Goal: Task Accomplishment & Management: Use online tool/utility

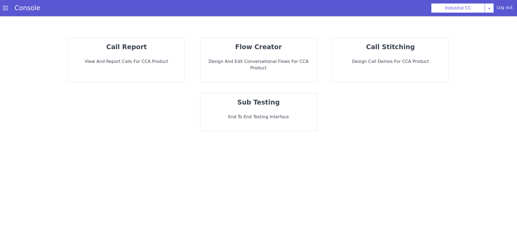
click at [348, 111] on div "call report View and report calls for CCA Product flow creator Design and Edit …" at bounding box center [258, 84] width 484 height 104
click at [252, 47] on strong "flow creator" at bounding box center [258, 47] width 47 height 8
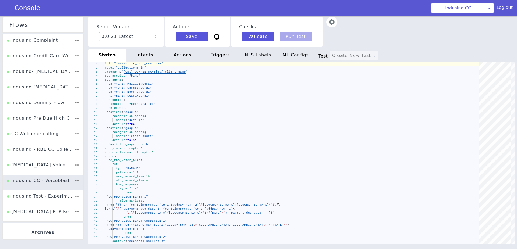
click at [330, 22] on img at bounding box center [331, 22] width 11 height 11
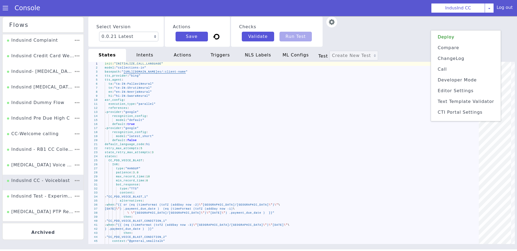
click at [460, 101] on span "Text Template Validator" at bounding box center [465, 101] width 57 height 5
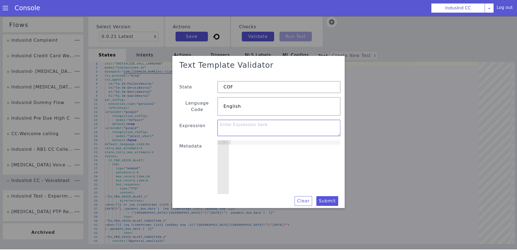
click at [253, 122] on textarea at bounding box center [278, 129] width 123 height 16
paste textarea "{{if (strEquals .language "or")}} azure {{else if (strEquals .language "en")}} …"
type textarea "{{if (strEquals .language "or")}} azure {{else if (strEquals .language "en")}} …"
click at [246, 159] on div at bounding box center [284, 173] width 112 height 62
drag, startPoint x: 253, startPoint y: 108, endPoint x: 209, endPoint y: 108, distance: 44.4
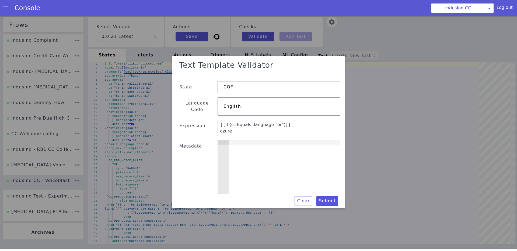
click at [209, 108] on div "Text Template Validator State COF Language Code English Expression {{if (strEqu…" at bounding box center [259, 133] width 164 height 148
type input "or"
click at [325, 198] on button "Submit" at bounding box center [327, 203] width 22 height 10
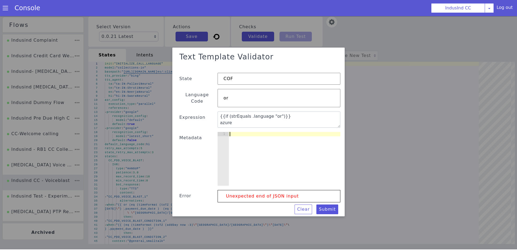
click at [275, 170] on div at bounding box center [283, 164] width 113 height 65
type textarea "or"
click at [333, 207] on button "Submit" at bounding box center [325, 212] width 22 height 10
drag, startPoint x: 247, startPoint y: 130, endPoint x: 220, endPoint y: 133, distance: 27.0
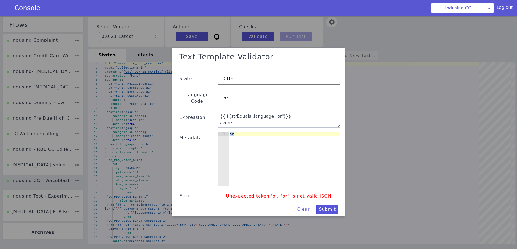
click at [220, 133] on div "or 1 or ההההההההההההההההההההההההההההההההההההההההההההההההההההההההההההההההההההההה…" at bounding box center [278, 160] width 123 height 54
click at [258, 110] on textarea "{{if (strEquals .language "or")}} azure {{else if (strEquals .language "en")}} …" at bounding box center [281, 124] width 124 height 34
click at [258, 115] on textarea "{{if (strEquals .language "or")}} azure {{else if (strEquals .language "en")}} …" at bounding box center [278, 121] width 123 height 16
click at [258, 115] on textarea "{{if (strEquals .language "or")}} azure {{else if (strEquals .language "en")}} …" at bounding box center [281, 124] width 124 height 34
click at [258, 145] on div at bounding box center [284, 164] width 112 height 62
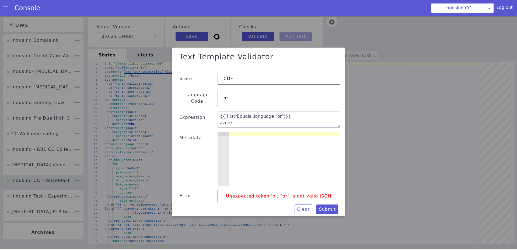
type textarea "{"
paste textarea "language""
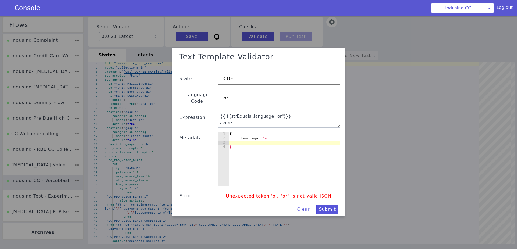
scroll to position [0, 0]
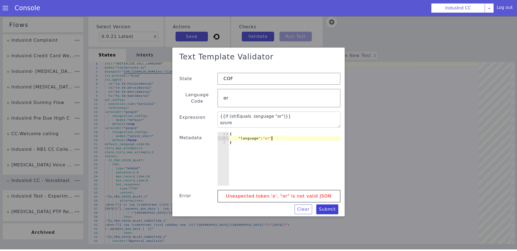
click at [330, 206] on button "Submit" at bounding box center [327, 211] width 22 height 10
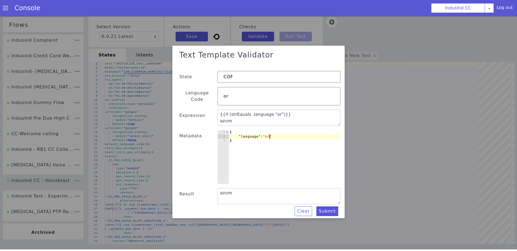
click at [269, 134] on div "{ "language" : "or" }" at bounding box center [284, 162] width 112 height 62
click at [269, 134] on div "{ "language" : "or" }" at bounding box center [283, 163] width 113 height 65
type textarea ""language": "en""
click at [188, 208] on button "Submit" at bounding box center [182, 206] width 11 height 22
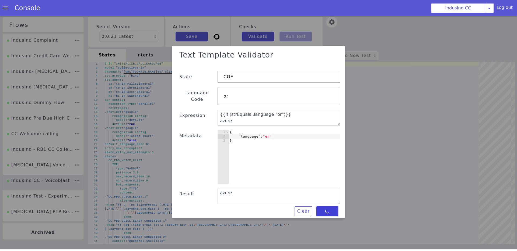
type textarea "deepgram"
click at [270, 133] on div "{ "language" : "en" }" at bounding box center [284, 162] width 112 height 62
type textarea ""language": "hi""
click at [238, 222] on button "Submit" at bounding box center [228, 233] width 20 height 23
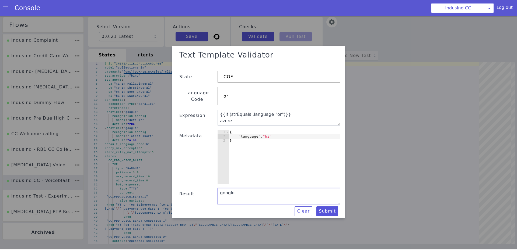
click at [237, 191] on textarea "google" at bounding box center [278, 197] width 123 height 16
type textarea "google"
click at [235, 190] on textarea "google" at bounding box center [278, 197] width 123 height 16
click at [221, 118] on textarea "{{if (strEquals .language "or")}} azure {{else if (strEquals .language "en")}} …" at bounding box center [278, 119] width 123 height 16
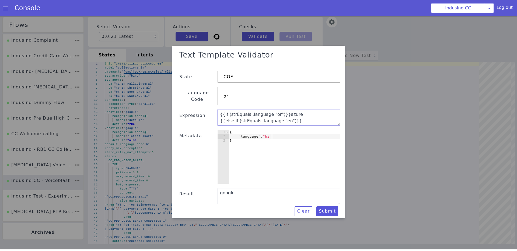
click at [220, 117] on textarea "{{if (strEquals .language "or")}}azure {{else if (strEquals .language "en")}} d…" at bounding box center [281, 122] width 124 height 34
type textarea "{{if (strEquals .language "or")}}azure{{else if (strEquals .language "en")}} de…"
click at [269, 133] on div "{ "language" : "hi" }" at bounding box center [284, 162] width 112 height 62
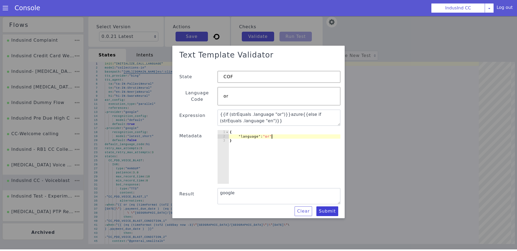
type textarea ""language": "or""
click at [329, 208] on button "Submit" at bounding box center [327, 213] width 22 height 10
type textarea "azure"
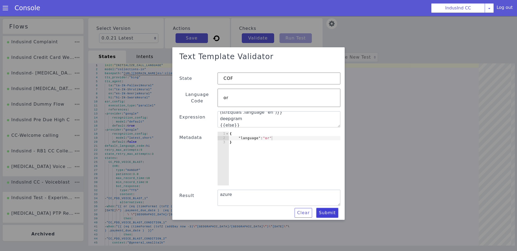
scroll to position [8, 0]
click at [219, 119] on textarea "{{if (strEquals .language "or")}}azure{{else if (strEquals .language "en")}} de…" at bounding box center [278, 120] width 123 height 16
click at [221, 115] on textarea "{{if (strEquals .language "or")}}azure{{else if (strEquals .language "en")}}dee…" at bounding box center [281, 126] width 123 height 47
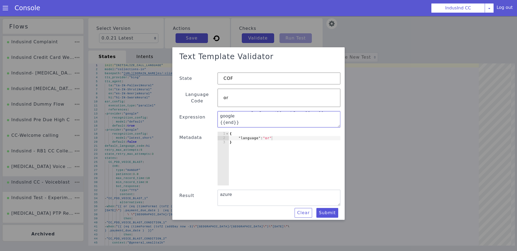
click at [220, 112] on textarea "{{if (strEquals .language "or")}}azure{{else if (strEquals .language "en")}}dee…" at bounding box center [278, 120] width 123 height 16
click at [220, 118] on textarea "{{if (strEquals .language "or")}}azure{{else if (strEquals .language "en")}}dee…" at bounding box center [281, 124] width 124 height 34
type textarea "{{if (strEquals .language "or")}}azure{{else if (strEquals .language "en")}}dee…"
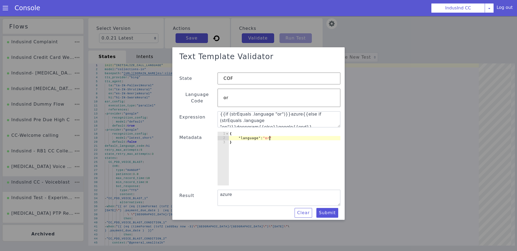
click at [269, 136] on div "{ "language" : "or" }" at bounding box center [280, 168] width 120 height 78
click at [269, 136] on div "{ "language" : "or" }" at bounding box center [234, 165] width 82 height 121
type textarea ""language": "hi""
click at [327, 211] on button "Submit" at bounding box center [325, 216] width 22 height 10
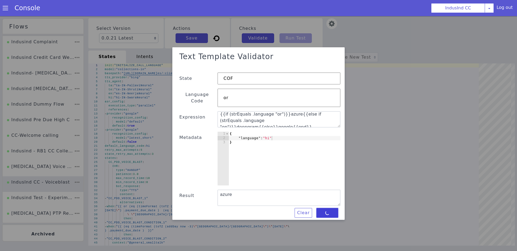
type textarea "google"
drag, startPoint x: 323, startPoint y: 120, endPoint x: 216, endPoint y: 111, distance: 107.2
click at [216, 111] on div "Text Template Validator State COF Language Code or Expression {{if (strEquals .…" at bounding box center [258, 135] width 231 height 230
click at [288, 121] on textarea "{{if (strEquals .language "or")}}azure{{else if (strEquals .language "en")}}dee…" at bounding box center [282, 125] width 124 height 40
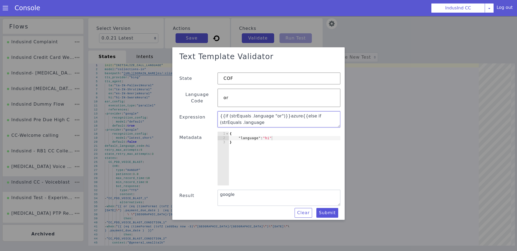
drag, startPoint x: 322, startPoint y: 121, endPoint x: 186, endPoint y: 97, distance: 138.3
click at [186, 97] on div "Text Template Validator State COF Language Code or Expression {{if (strEquals .…" at bounding box center [258, 135] width 194 height 198
drag, startPoint x: 321, startPoint y: 122, endPoint x: 208, endPoint y: 107, distance: 114.2
click at [208, 108] on div "Text Template Validator State COF Language Code or Expression {{if (strEquals .…" at bounding box center [258, 135] width 231 height 230
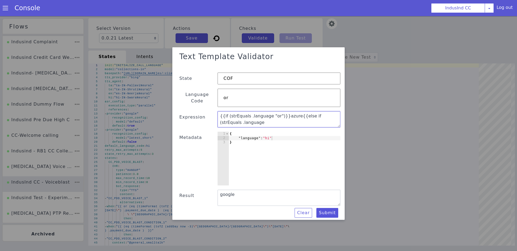
click at [313, 112] on textarea "{{if (strEquals .language "or")}}azure{{else if (strEquals .language "en")}}dee…" at bounding box center [278, 120] width 123 height 16
click at [319, 117] on textarea "{{if (strEquals .language "or")}}azure{{else if (strEquals .language "en")}}dee…" at bounding box center [282, 129] width 119 height 63
paste textarea "default {{else if (strEquals .language "en")}} nova-2-phonecall {{else}} latest…"
click at [221, 117] on textarea "{{if (strEquals .language "or")}} default {{else if (strEquals .language "en")}…" at bounding box center [280, 122] width 124 height 29
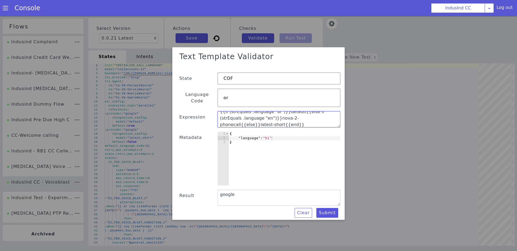
click at [251, 121] on textarea "{{if (strEquals .language "or")}}default{{else if (strEquals .language "en")}}n…" at bounding box center [278, 120] width 123 height 16
type textarea "{{if (strEquals .language "or")}}default{{else if (strEquals .language "en")}}n…"
click at [332, 211] on button "Submit" at bounding box center [327, 214] width 22 height 10
type textarea "latest-short"
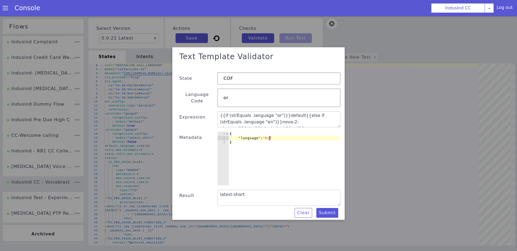
click at [269, 137] on div "{ "language" : "hi" }" at bounding box center [284, 164] width 112 height 62
type textarea ""language": "en""
click at [326, 215] on button "Submit" at bounding box center [319, 221] width 23 height 12
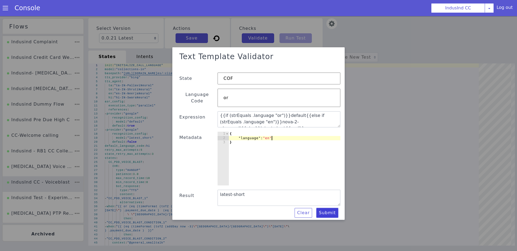
type textarea "nova-2-phonecall"
click at [269, 136] on div "{ "language" : "en" }" at bounding box center [284, 164] width 112 height 62
click at [269, 136] on div "{ "language" : "en" }" at bounding box center [221, 148] width 98 height 127
type textarea ""language": "or""
click at [330, 210] on button "Submit" at bounding box center [327, 214] width 22 height 10
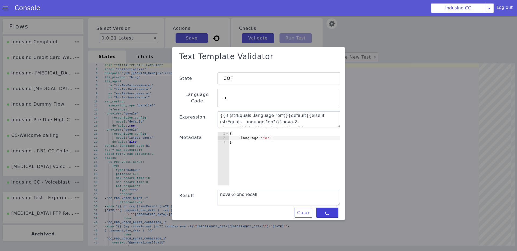
type textarea "default"
click at [268, 135] on div "{ "language" : "or" }" at bounding box center [221, 148] width 98 height 127
click at [268, 135] on div "{ "language" : "or" }" at bounding box center [260, 174] width 126 height 118
type textarea ""language": "ta""
click at [168, 182] on button "Submit" at bounding box center [159, 171] width 17 height 24
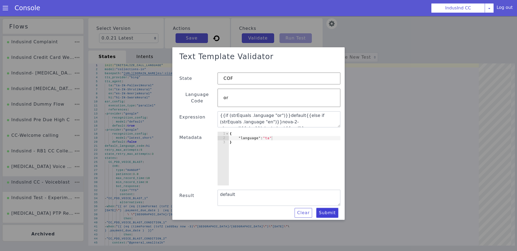
type textarea "latest-short"
drag, startPoint x: 267, startPoint y: 113, endPoint x: 186, endPoint y: 95, distance: 83.3
click at [186, 95] on div "Text Template Validator State COF Language Code or Expression {{if (strEquals .…" at bounding box center [259, 135] width 164 height 168
type textarea "}"
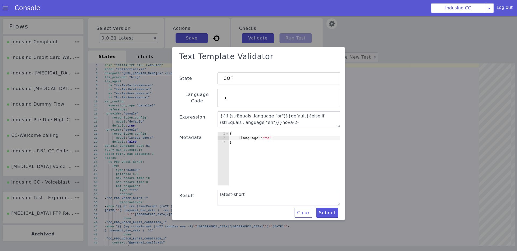
click at [272, 166] on div "{ "language" : "ta" }" at bounding box center [273, 170] width 126 height 95
click at [220, 115] on textarea "{{if (strEquals .language "or")}}default{{else if (strEquals .language "en")}}n…" at bounding box center [281, 124] width 124 height 34
type textarea "{{if (strEquals .language "or")}}default{{else if (strEquals .language "en")}}n…"
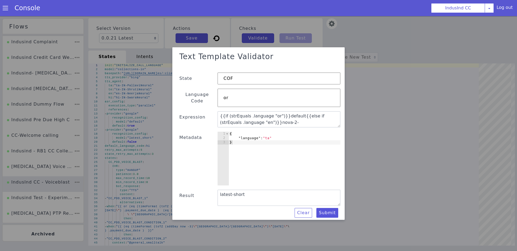
type textarea ""language": "ta""
click at [270, 134] on div "{ "language" : "ta" }" at bounding box center [284, 164] width 112 height 62
click at [270, 134] on div "{ "language" : "ta" }" at bounding box center [281, 166] width 117 height 73
click at [167, 123] on button "Submit" at bounding box center [155, 112] width 23 height 21
type textarea "latest_short"
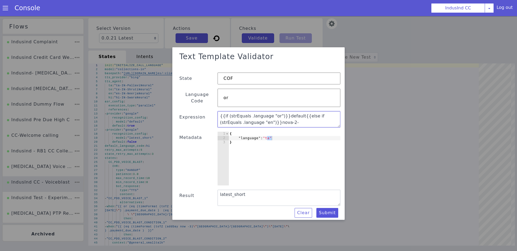
drag, startPoint x: 295, startPoint y: 114, endPoint x: 206, endPoint y: 93, distance: 91.7
click at [206, 93] on div "Text Template Validator State COF Language Code or Expression {{if (strEquals .…" at bounding box center [258, 135] width 186 height 191
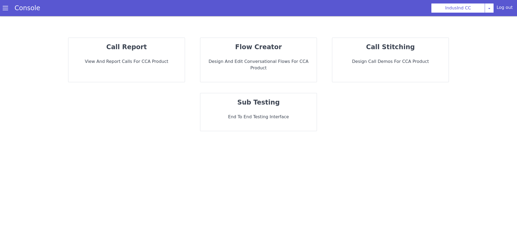
click at [284, 114] on p "End to End Testing Interface" at bounding box center [259, 117] width 108 height 6
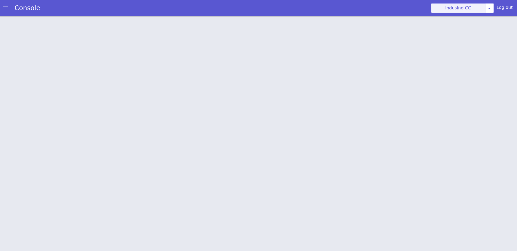
scroll to position [2, 0]
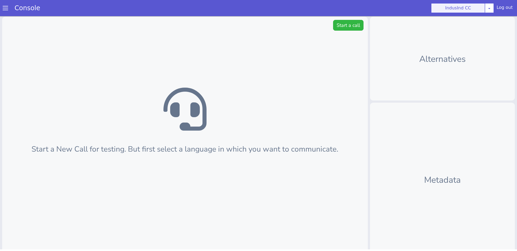
click at [485, 9] on button "IndusInd CC" at bounding box center [458, 8] width 54 height 10
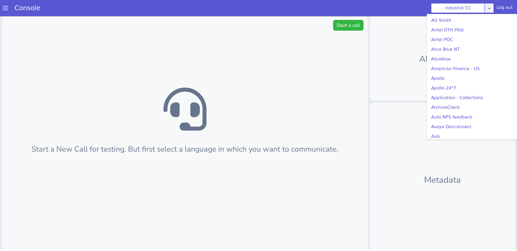
click at [487, 9] on link at bounding box center [488, 8] width 9 height 10
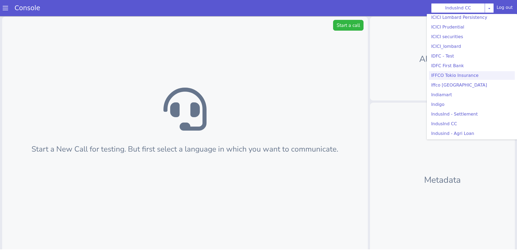
scroll to position [119, 0]
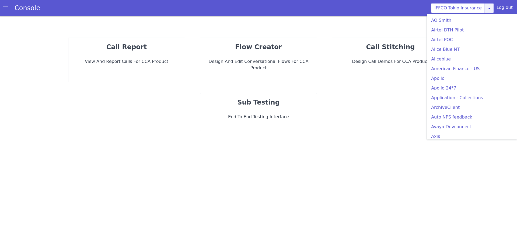
click at [487, 6] on link at bounding box center [488, 8] width 9 height 10
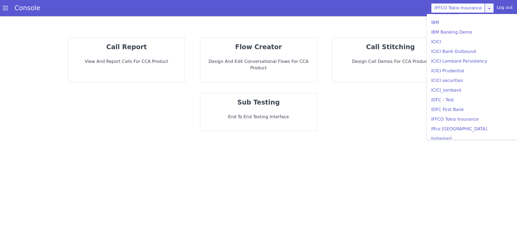
scroll to position [600, 0]
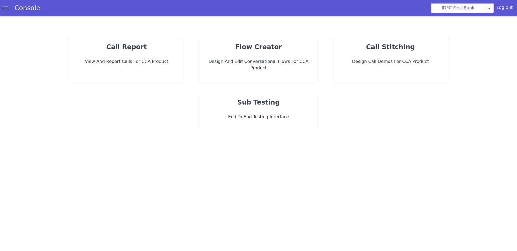
click at [262, 99] on strong "sub testing" at bounding box center [258, 103] width 43 height 8
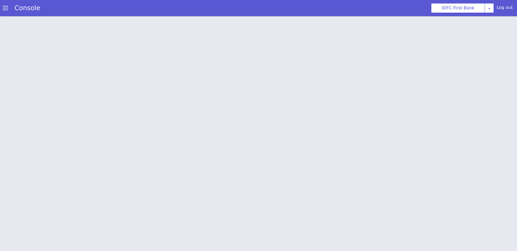
scroll to position [2, 0]
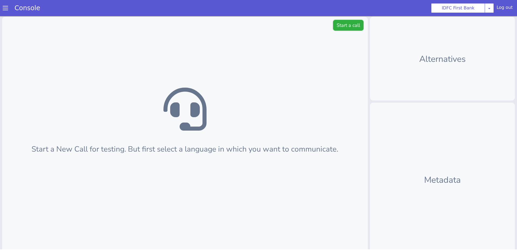
click at [353, 26] on button "Start a call" at bounding box center [348, 25] width 30 height 11
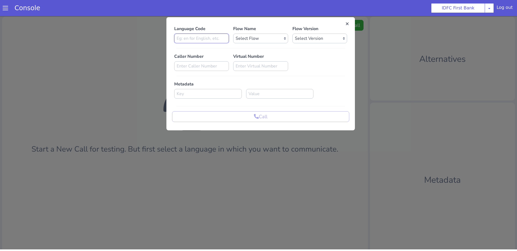
click at [197, 39] on input at bounding box center [201, 39] width 55 height 10
type input "en"
click at [261, 37] on select "Select Flow IDFC - [PERSON_NAME] Flexi Rough work IDFC Test - English SA Fundin…" at bounding box center [260, 39] width 55 height 10
select select "e7eedec9-bf1f-481d-9eab-fb42c878de88"
click at [233, 34] on select "Select Flow IDFC - [PERSON_NAME] Flexi Rough work IDFC Test - English SA Fundin…" at bounding box center [260, 39] width 55 height 10
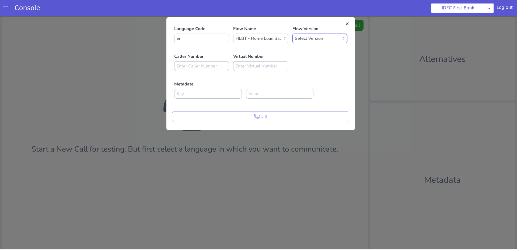
click at [313, 39] on select "Select Version 0.0.21 0.0.20 0.0.19 0.0.18 0.0.17 0.0.16 0.0.15 0.0.14 0.0.13 0…" at bounding box center [319, 39] width 55 height 10
select select "0.0.21"
click at [292, 34] on select "Select Version 0.0.21 0.0.20 0.0.19 0.0.18 0.0.17 0.0.16 0.0.15 0.0.14 0.0.13 0…" at bounding box center [319, 39] width 55 height 10
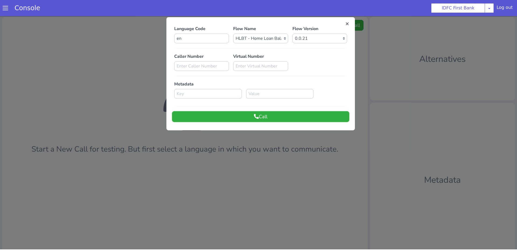
click at [270, 119] on button "Call" at bounding box center [260, 116] width 177 height 11
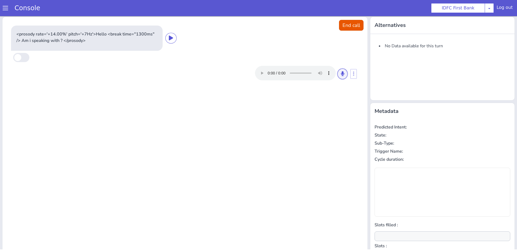
click at [342, 75] on icon at bounding box center [342, 73] width 3 height 5
click at [342, 72] on icon at bounding box center [342, 73] width 3 height 5
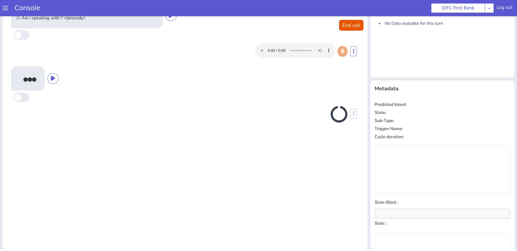
scroll to position [23, 0]
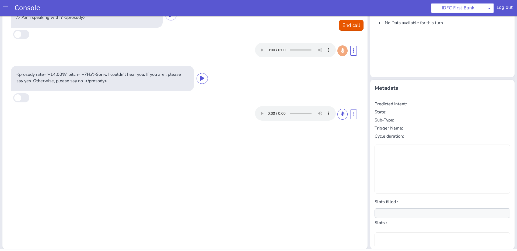
type input "null"
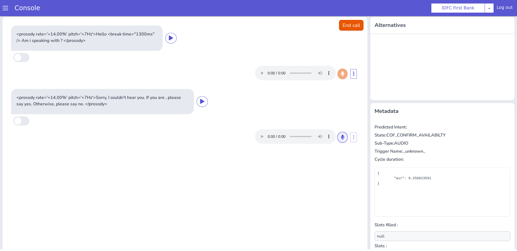
click at [343, 139] on icon at bounding box center [342, 137] width 3 height 5
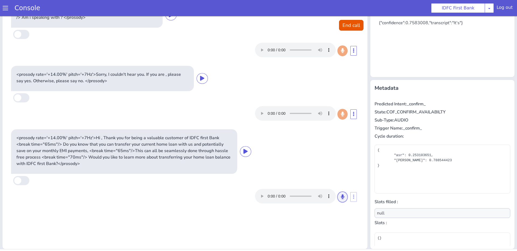
click at [345, 197] on button at bounding box center [342, 197] width 10 height 11
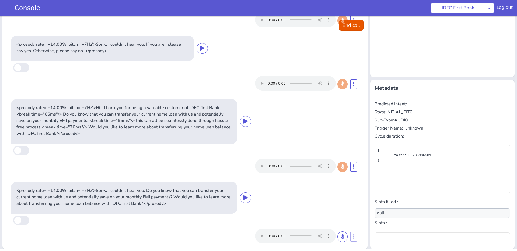
scroll to position [35, 0]
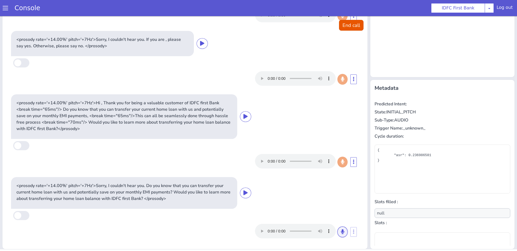
click at [346, 231] on button at bounding box center [342, 232] width 10 height 11
click at [346, 230] on button at bounding box center [342, 232] width 10 height 11
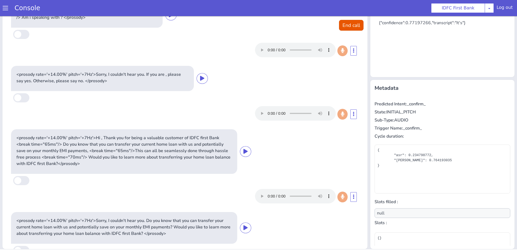
scroll to position [0, 0]
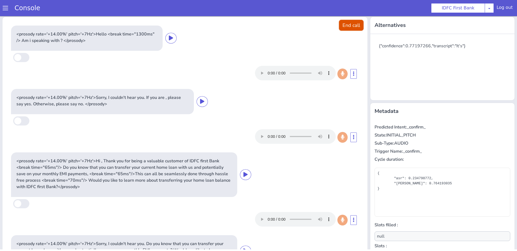
click at [351, 24] on button "End call" at bounding box center [351, 25] width 24 height 11
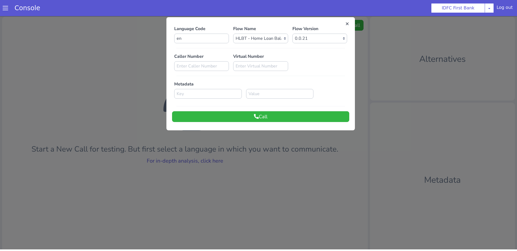
click at [242, 152] on div at bounding box center [258, 132] width 517 height 235
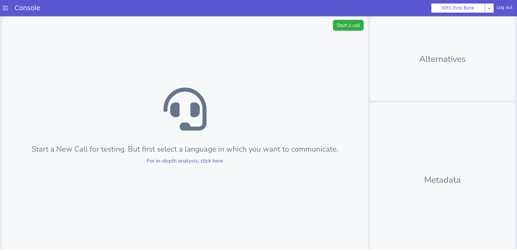
click at [341, 27] on button "Start a call" at bounding box center [348, 25] width 30 height 11
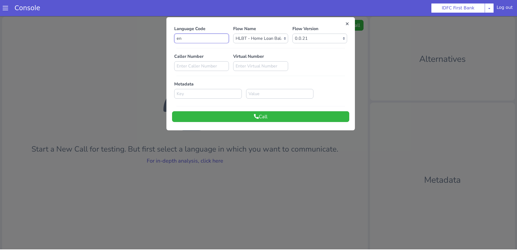
click at [203, 37] on input "en" at bounding box center [201, 39] width 55 height 10
type input "e"
type input "hi"
click at [248, 115] on button "Call" at bounding box center [260, 116] width 177 height 11
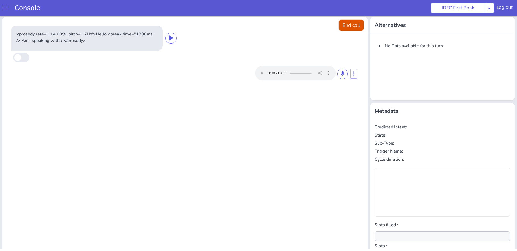
click at [356, 26] on button "End call" at bounding box center [351, 25] width 24 height 11
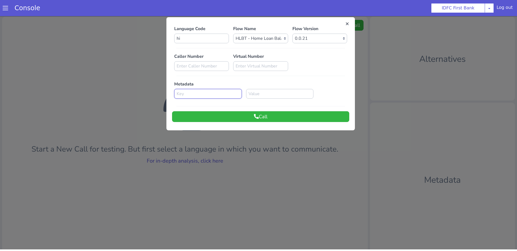
click at [194, 90] on input at bounding box center [208, 94] width 68 height 10
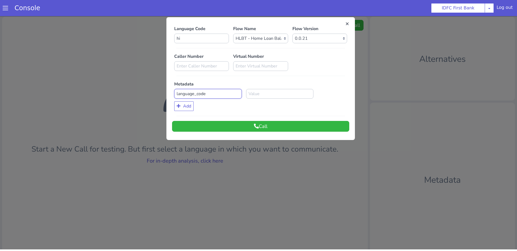
type input "language_code"
click at [266, 94] on input at bounding box center [280, 94] width 68 height 10
type input "hi"
click at [274, 131] on button "Call" at bounding box center [260, 126] width 177 height 11
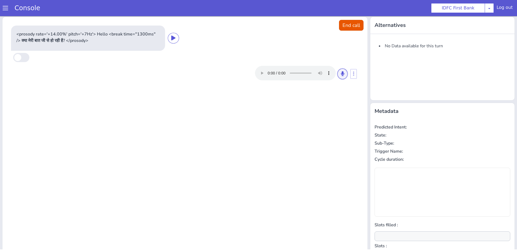
click at [344, 74] on button at bounding box center [342, 74] width 10 height 11
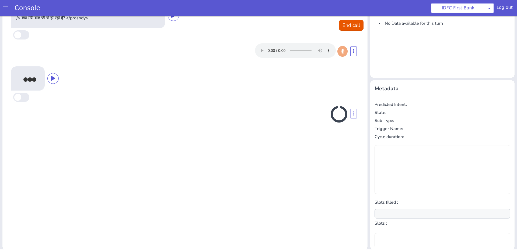
scroll to position [23, 0]
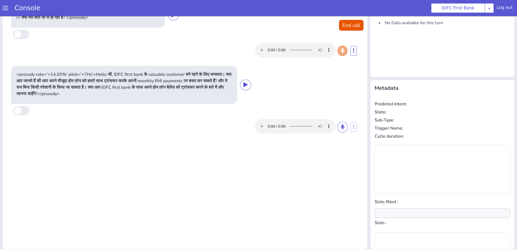
type input "null"
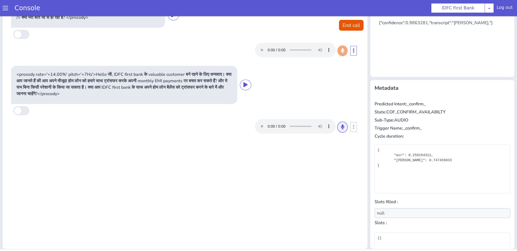
click at [343, 124] on button at bounding box center [342, 127] width 10 height 11
click at [341, 125] on icon at bounding box center [342, 127] width 3 height 5
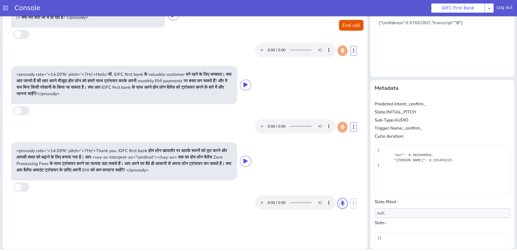
click at [343, 202] on icon at bounding box center [342, 203] width 3 height 5
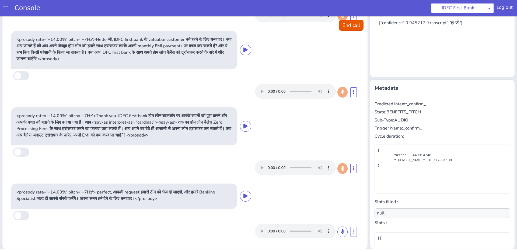
scroll to position [0, 0]
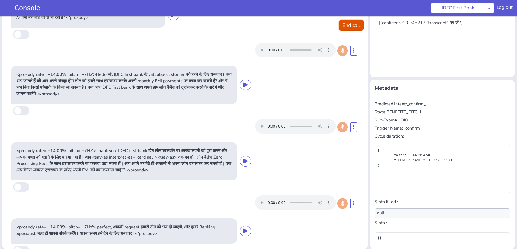
click at [343, 29] on button "End call" at bounding box center [351, 25] width 24 height 11
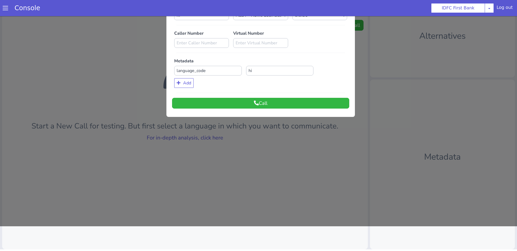
click at [239, 162] on div at bounding box center [258, 108] width 517 height 235
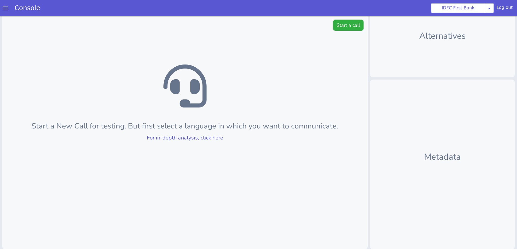
click at [346, 30] on button "Start a call" at bounding box center [348, 25] width 30 height 11
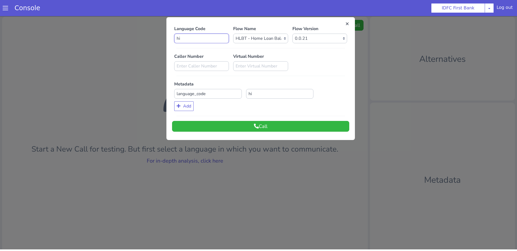
click at [199, 40] on input "hi" at bounding box center [201, 39] width 55 height 10
click at [145, 73] on div at bounding box center [258, 132] width 517 height 235
